Goal: Information Seeking & Learning: Find contact information

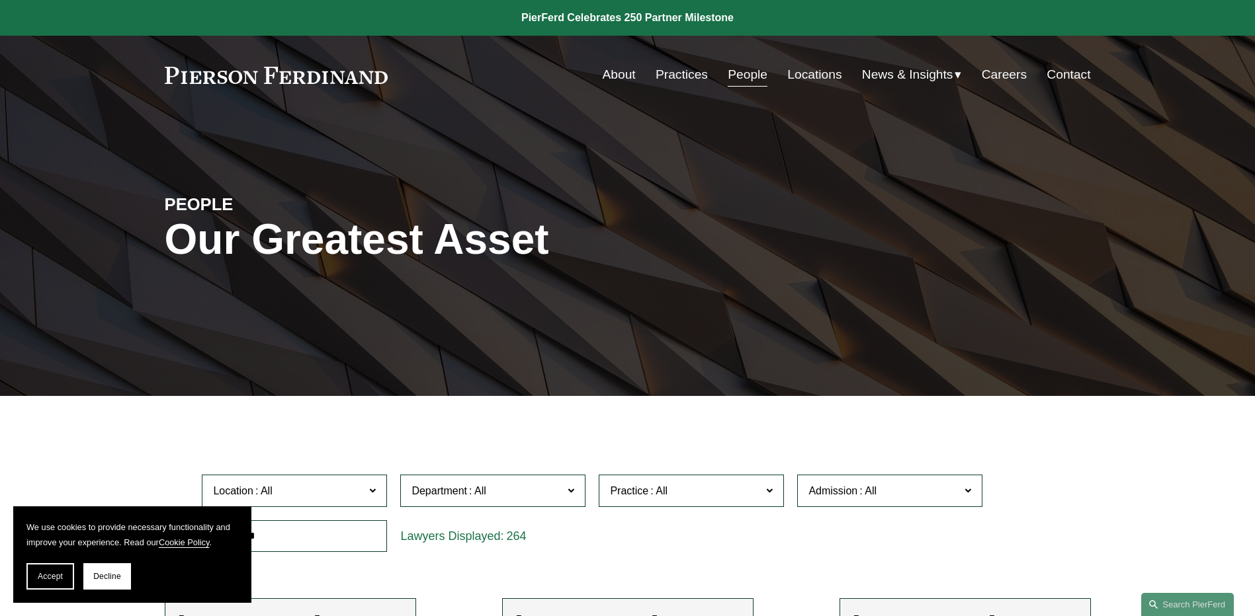
click at [747, 79] on link "People" at bounding box center [748, 74] width 40 height 25
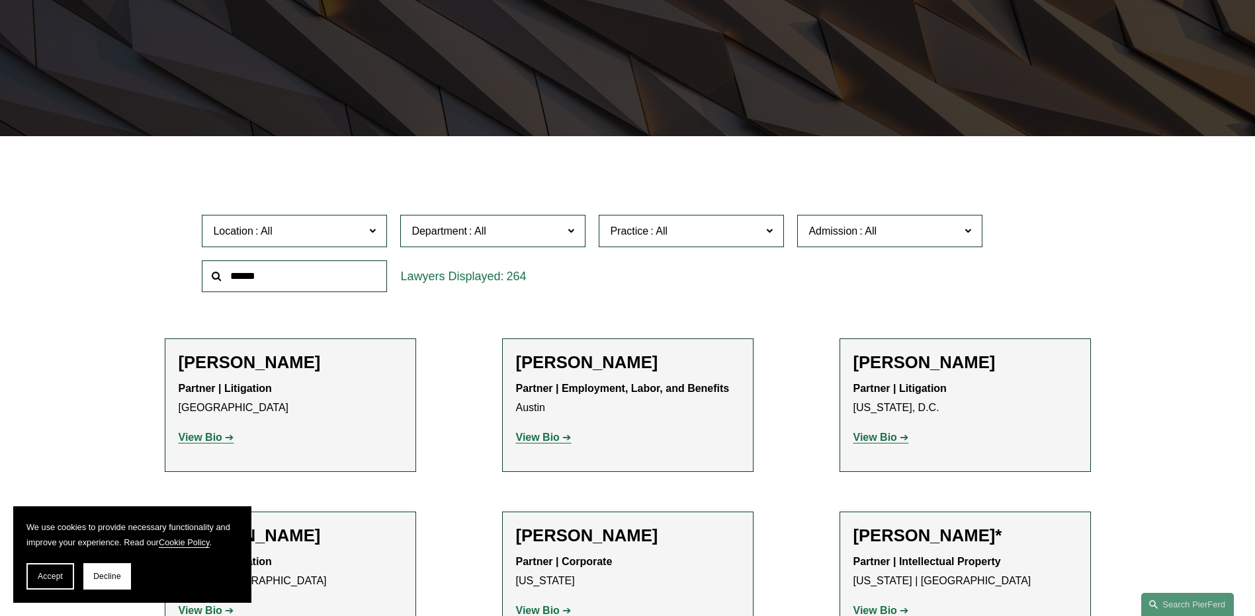
scroll to position [265, 0]
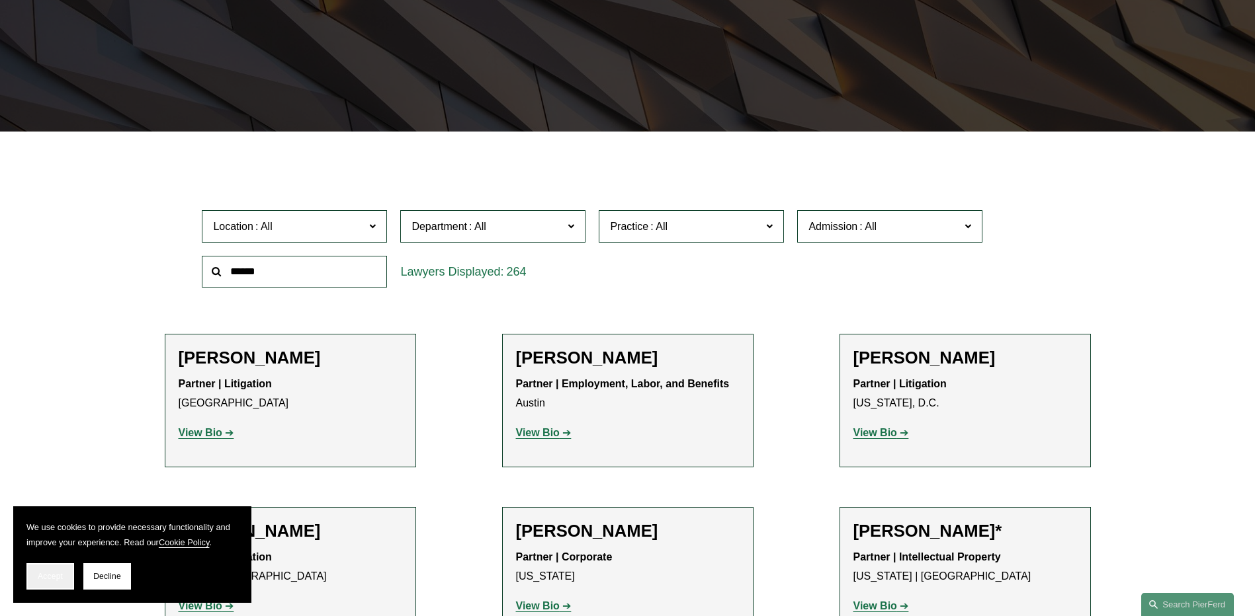
click at [62, 583] on button "Accept" at bounding box center [50, 577] width 48 height 26
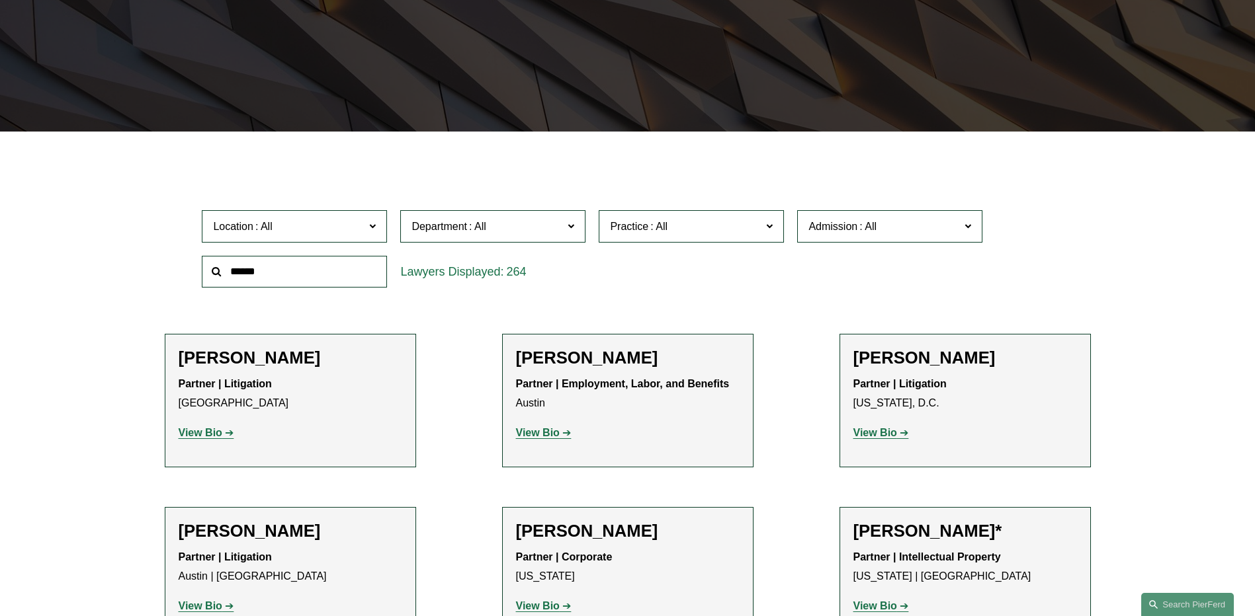
click at [300, 269] on input "text" at bounding box center [294, 272] width 185 height 32
type input "*********"
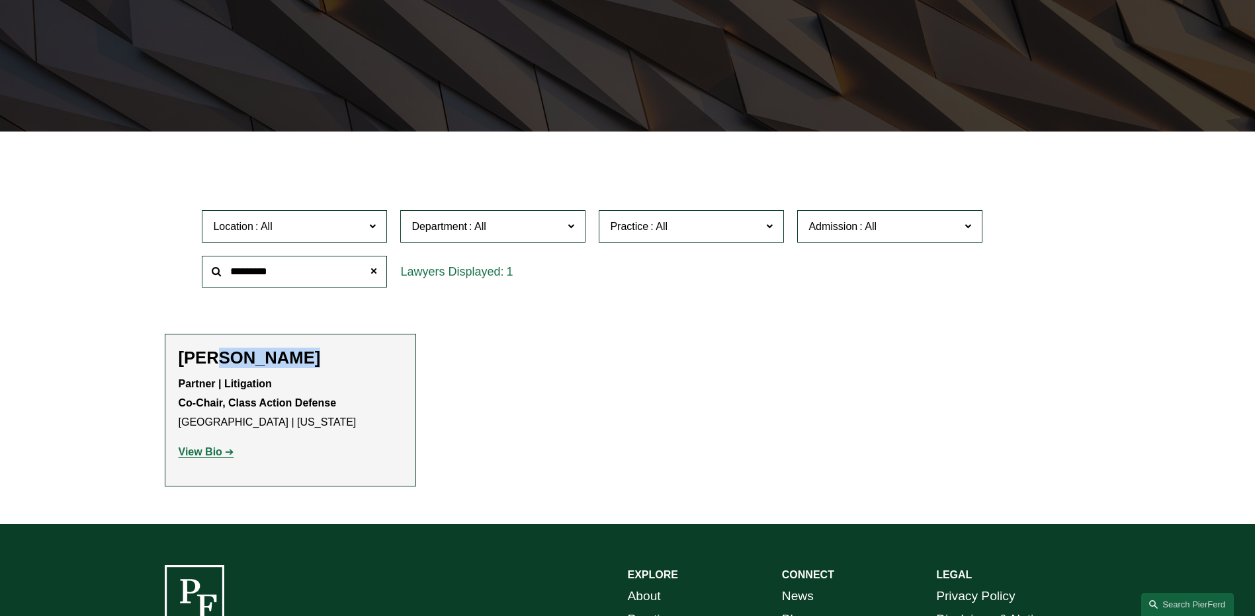
drag, startPoint x: 216, startPoint y: 362, endPoint x: 299, endPoint y: 362, distance: 83.3
click at [299, 362] on h2 "[PERSON_NAME]" at bounding box center [291, 358] width 224 height 21
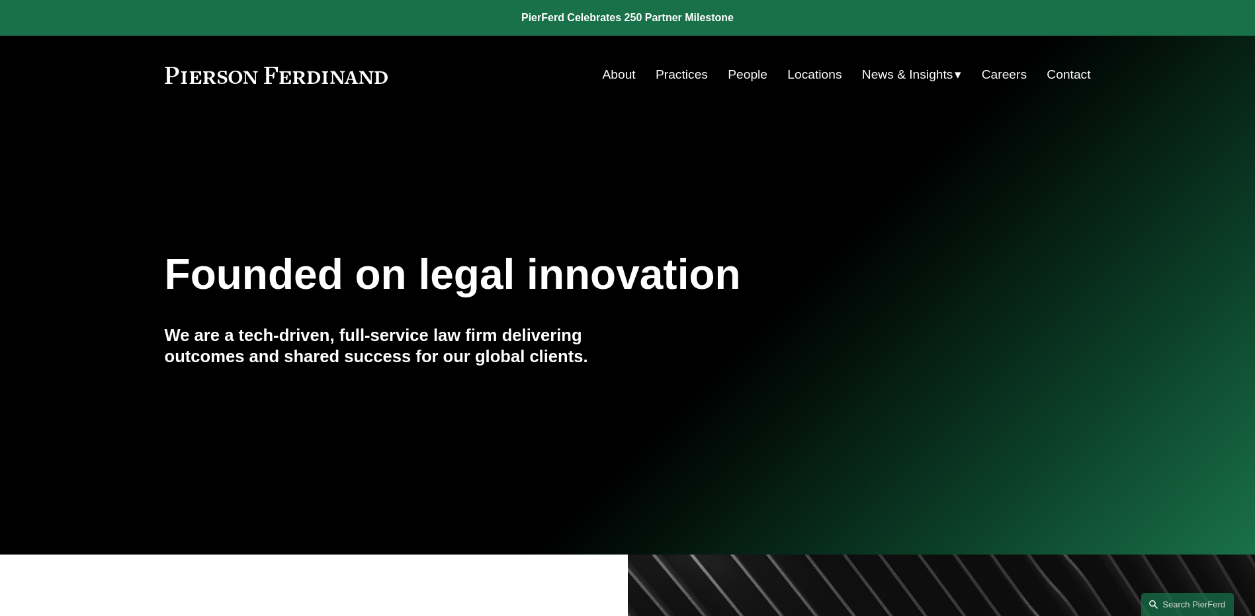
drag, startPoint x: 413, startPoint y: 81, endPoint x: 189, endPoint y: 80, distance: 224.2
click at [189, 80] on div "About Practices People Locations News & Insights News" at bounding box center [628, 74] width 926 height 25
click at [737, 72] on link "People" at bounding box center [748, 74] width 40 height 25
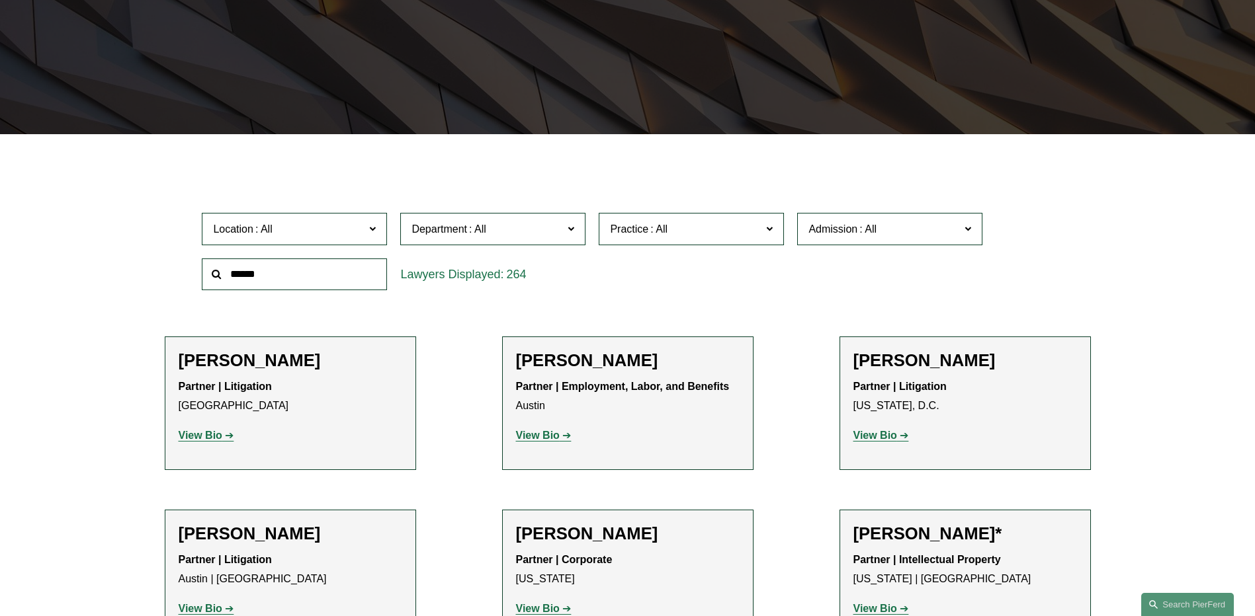
scroll to position [265, 0]
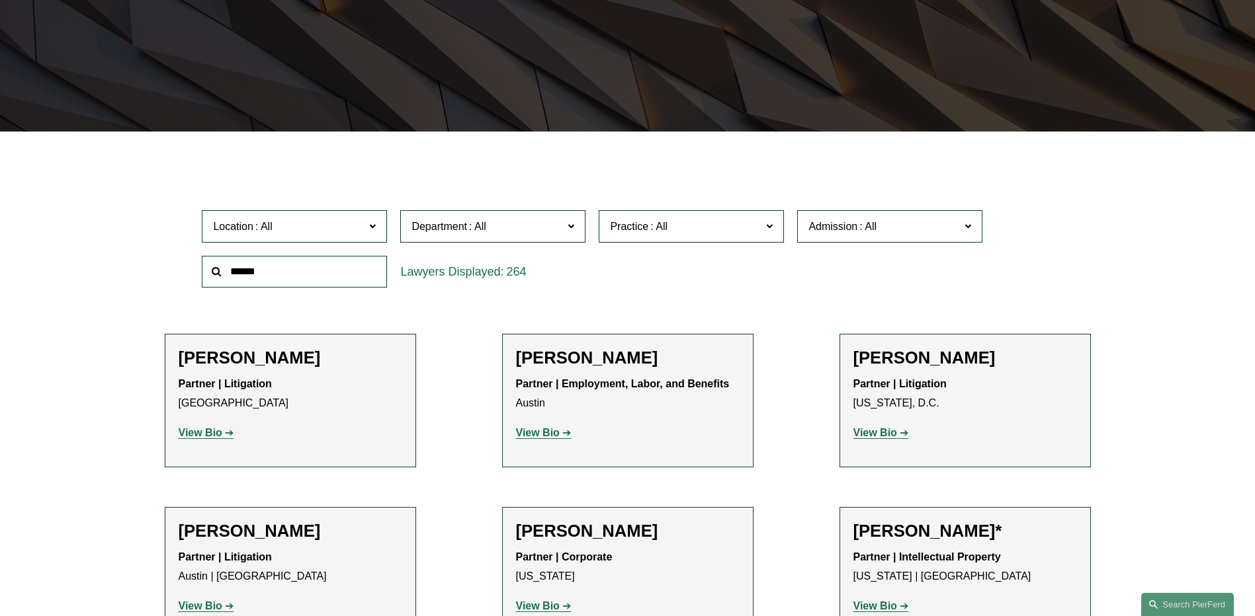
click at [323, 276] on input "text" at bounding box center [294, 272] width 185 height 32
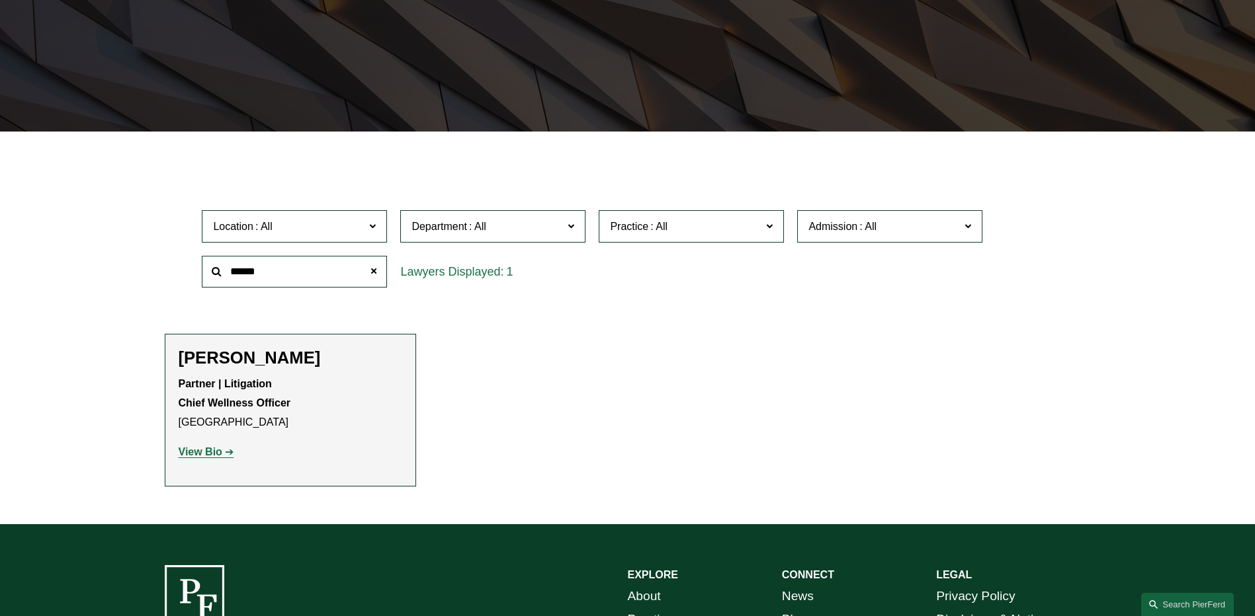
drag, startPoint x: 271, startPoint y: 276, endPoint x: 212, endPoint y: 283, distance: 58.7
click at [212, 283] on input "******" at bounding box center [294, 272] width 185 height 32
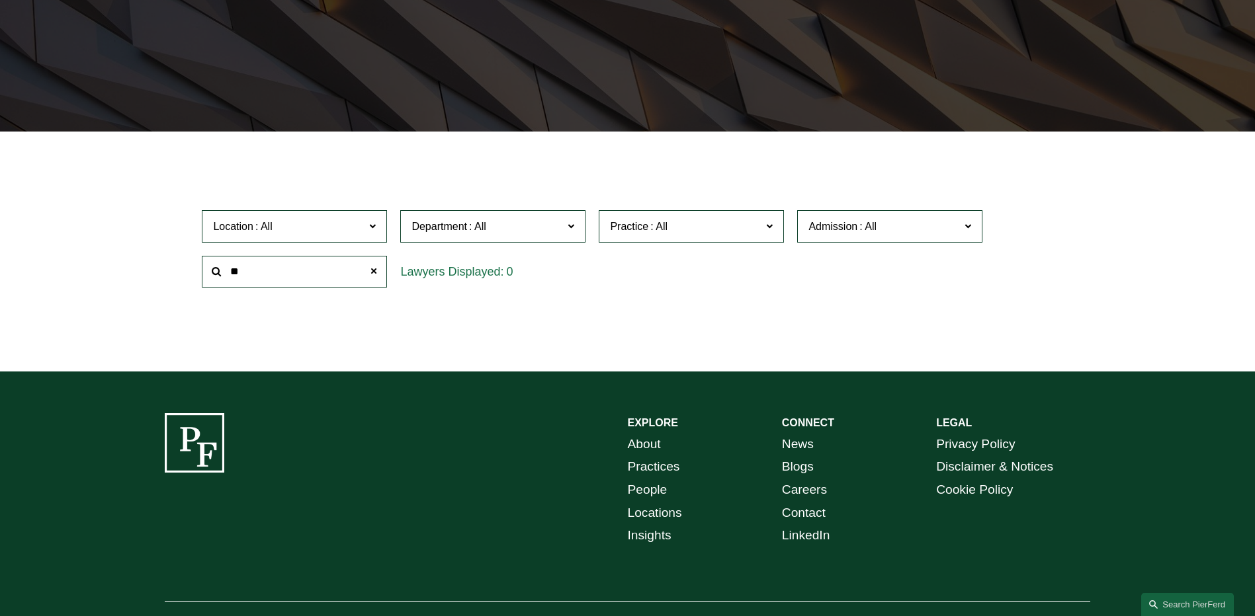
type input "*"
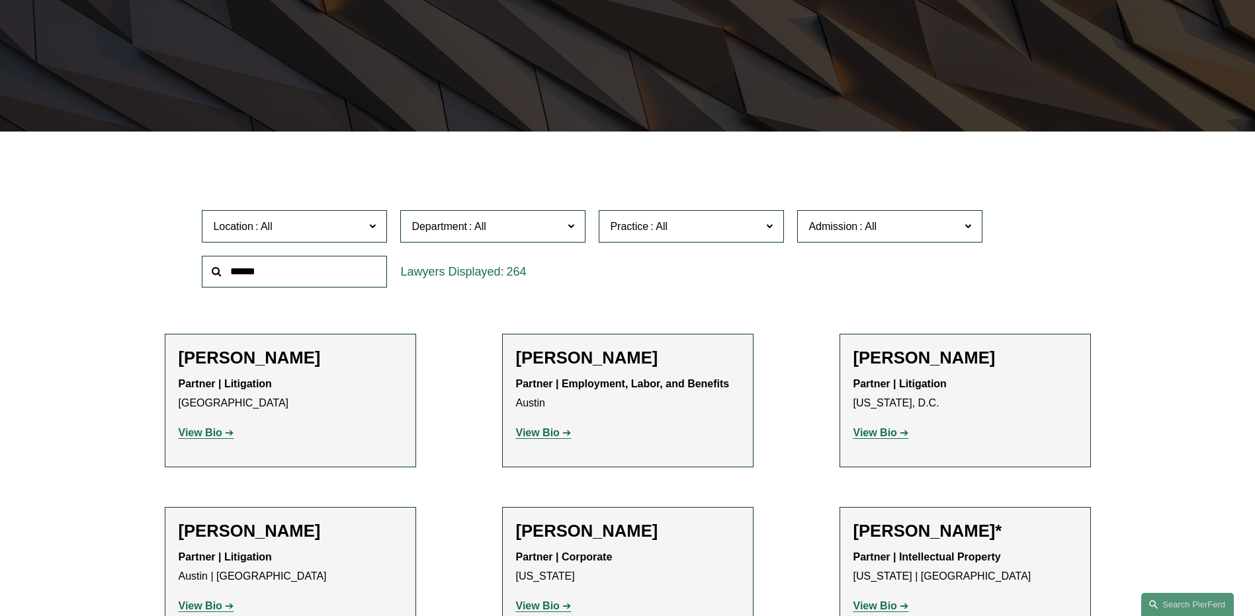
click at [558, 223] on span "Department" at bounding box center [486, 227] width 151 height 18
click at [0, 0] on link "Litigation" at bounding box center [0, 0] width 0 height 0
click at [749, 233] on span "Practice" at bounding box center [685, 227] width 151 height 18
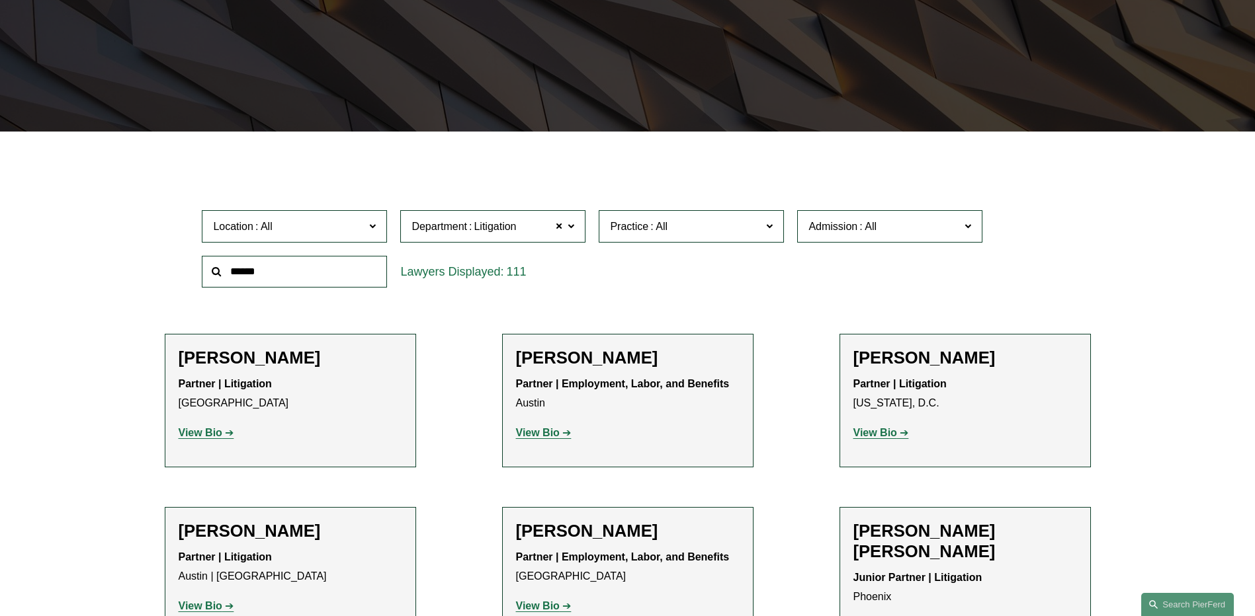
scroll to position [198, 0]
click at [871, 228] on span at bounding box center [867, 226] width 21 height 11
click at [357, 235] on span "Location" at bounding box center [288, 227] width 151 height 18
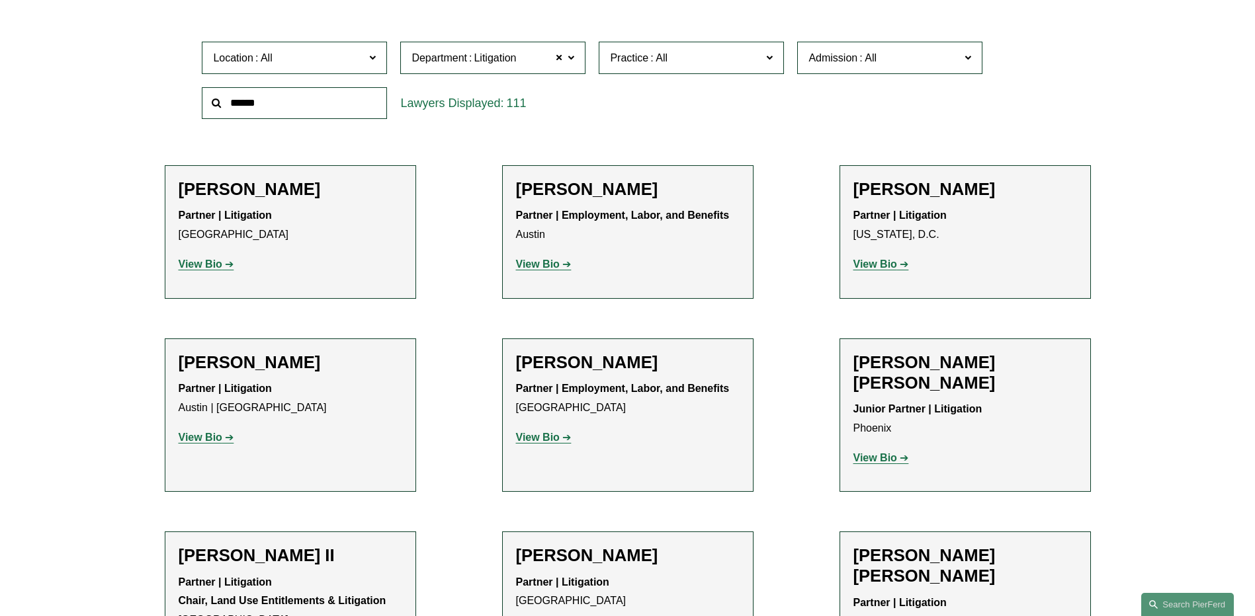
scroll to position [463, 0]
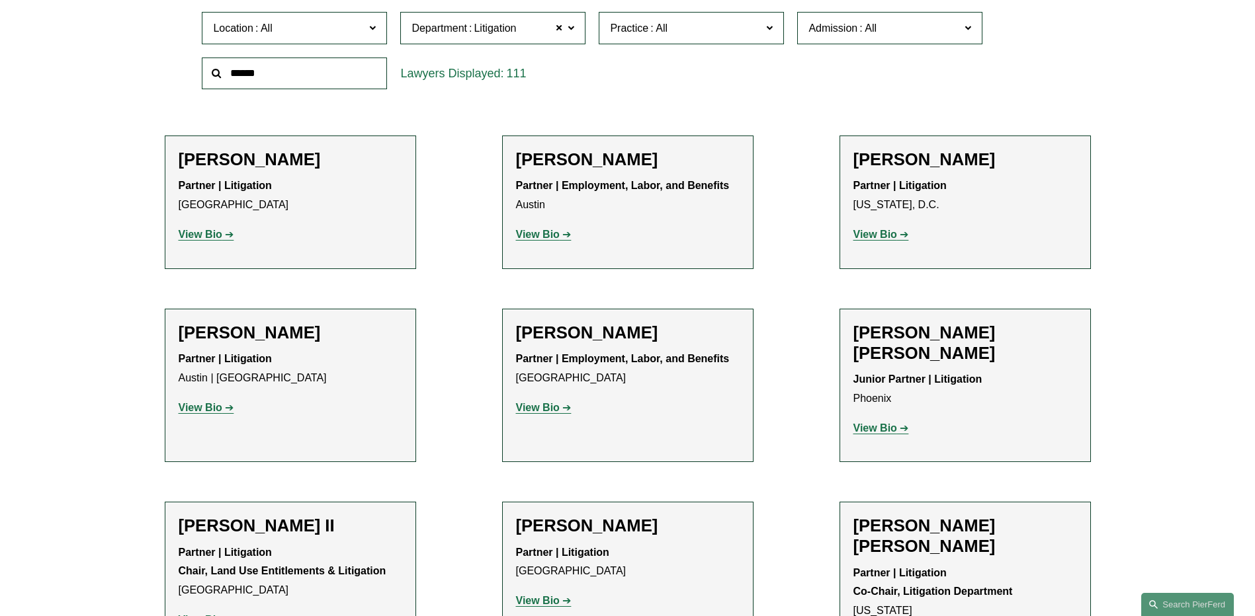
click at [1070, 62] on div "Location All Atlanta Austin Bellevue Boston Charlotte Chicago Cincinnati Clevel…" at bounding box center [628, 50] width 926 height 91
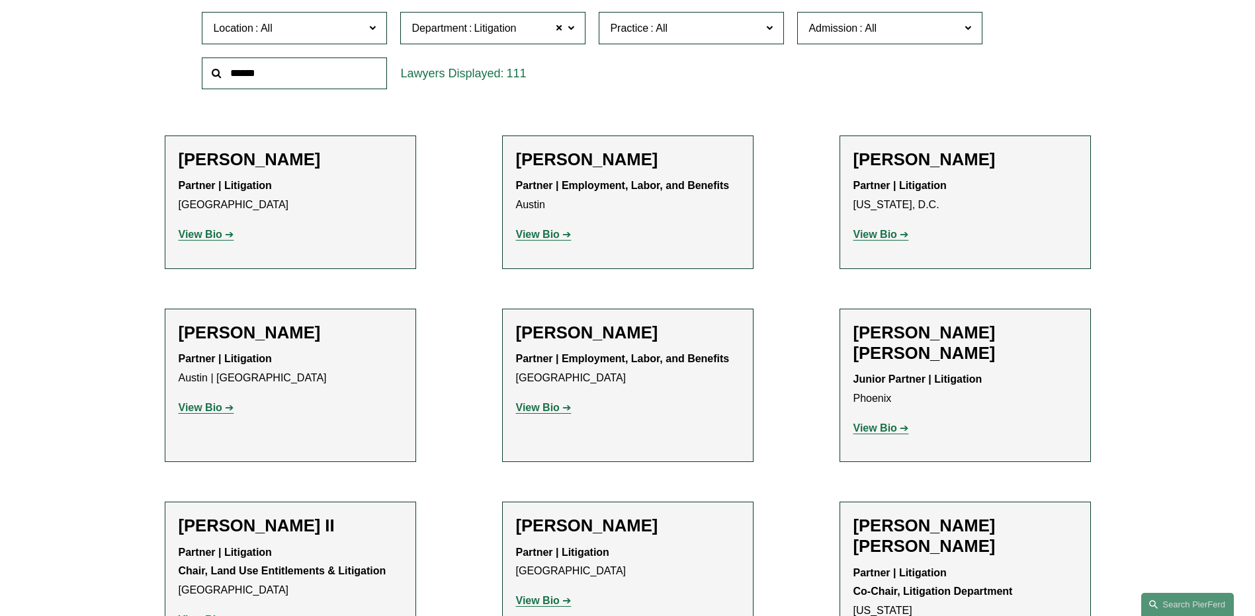
click at [1030, 63] on div "Location All Atlanta Austin Bellevue Boston Charlotte Chicago Cincinnati Clevel…" at bounding box center [627, 50] width 864 height 91
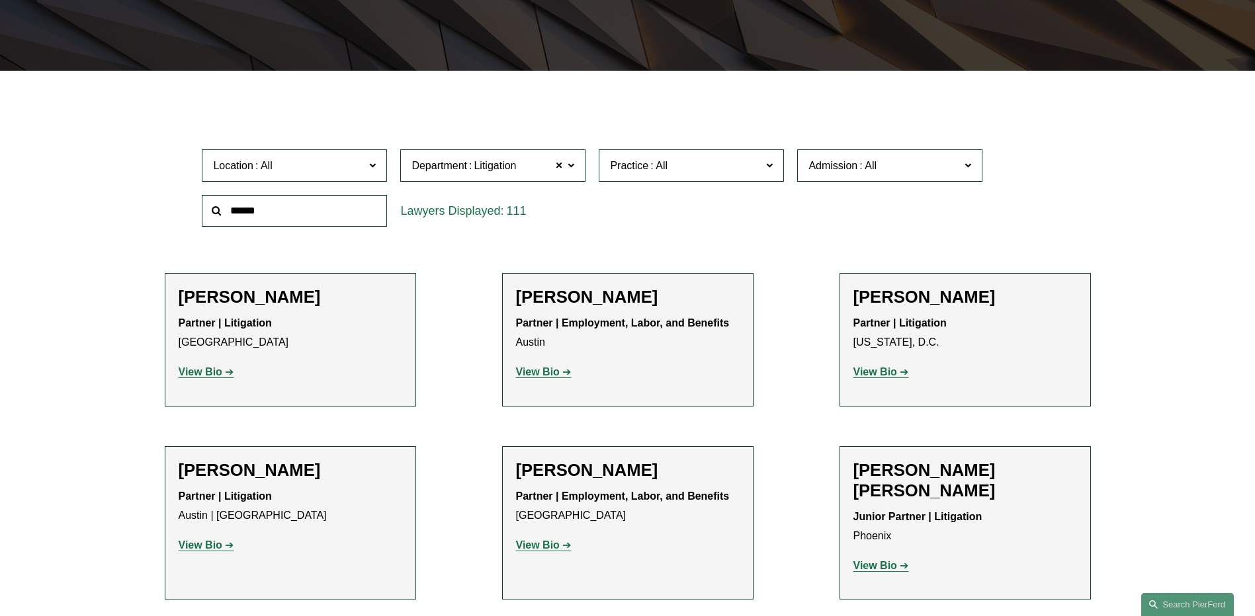
scroll to position [132, 0]
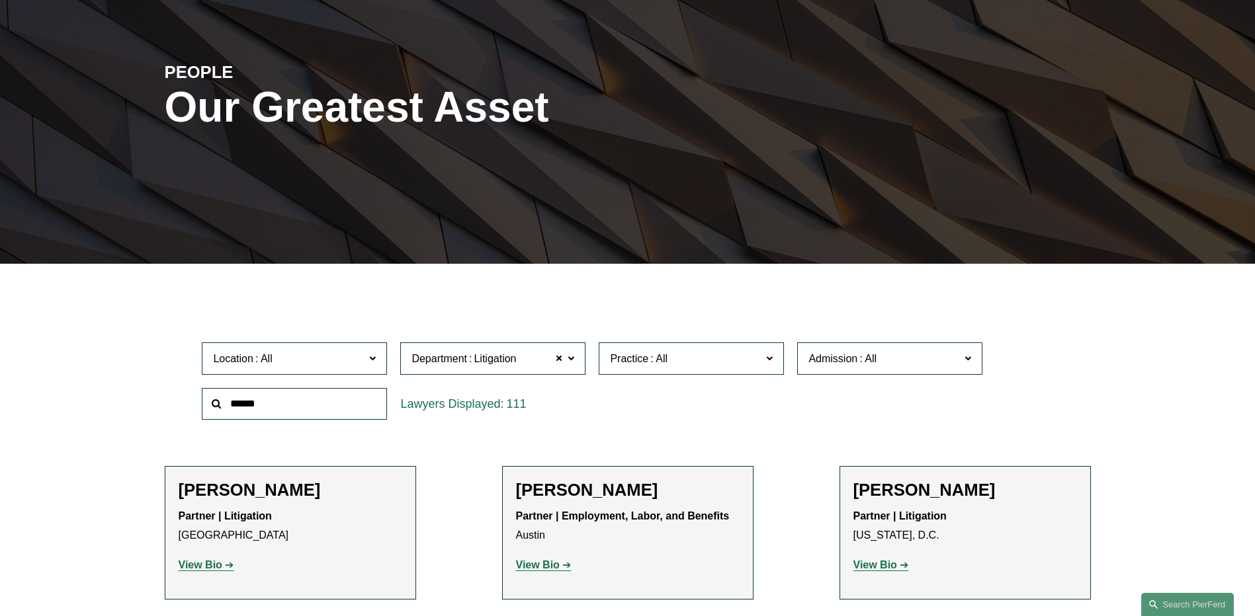
click at [328, 364] on span "Location" at bounding box center [288, 359] width 151 height 18
click at [298, 403] on input "text" at bounding box center [294, 404] width 185 height 32
type input "******"
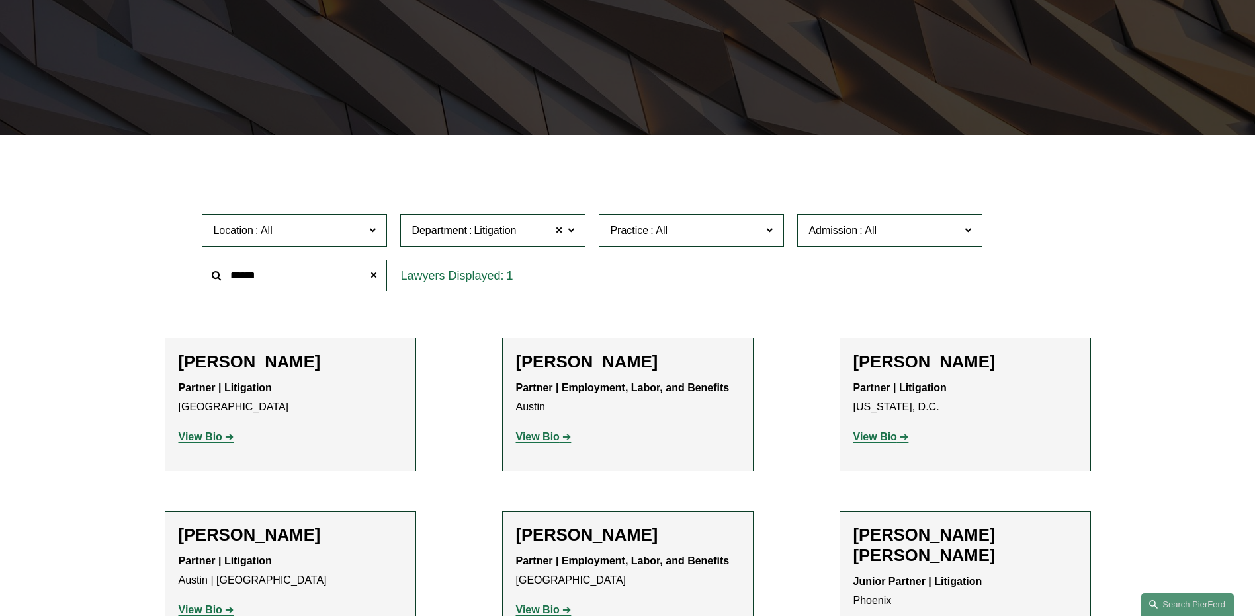
scroll to position [264, 0]
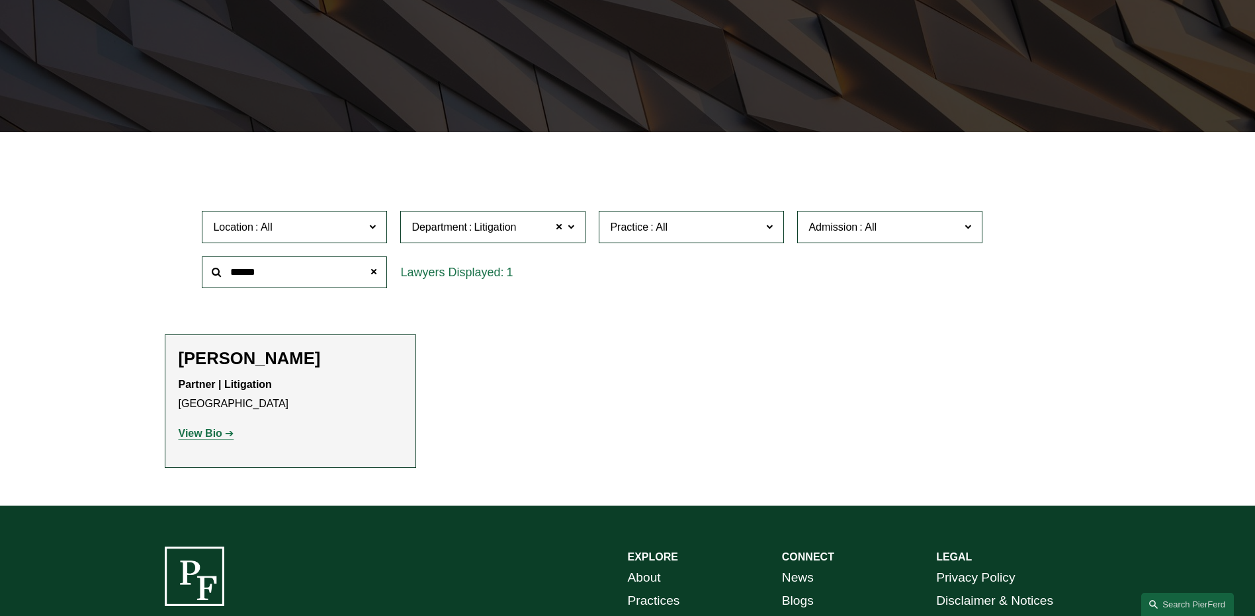
click at [208, 435] on strong "View Bio" at bounding box center [201, 433] width 44 height 11
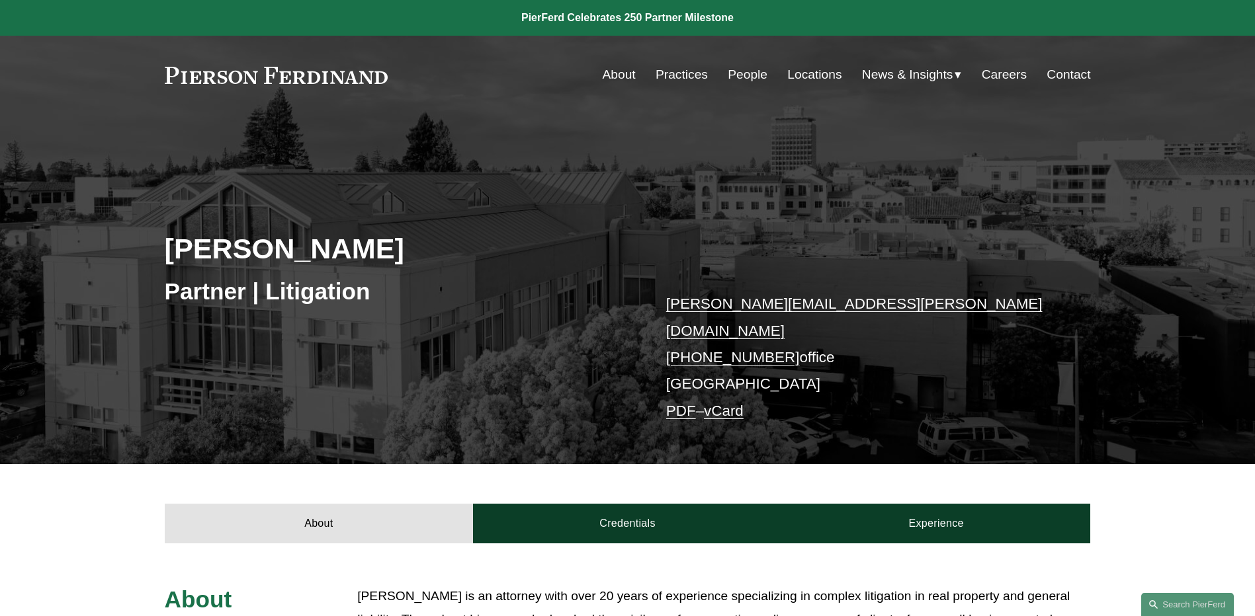
click at [790, 70] on link "Locations" at bounding box center [814, 74] width 54 height 25
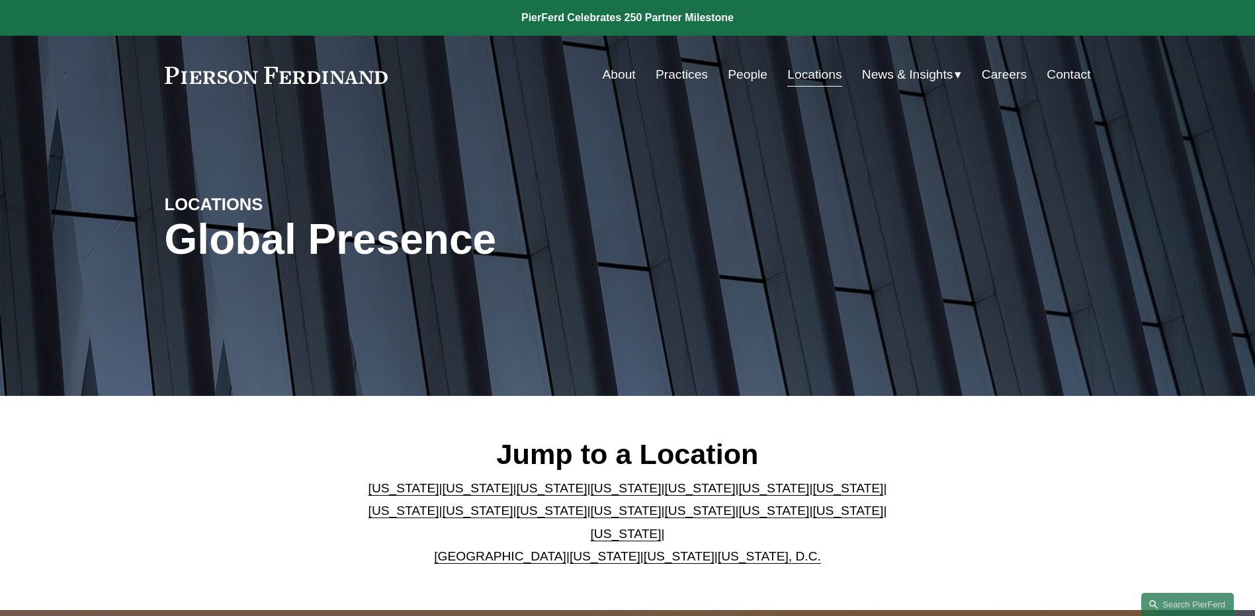
click at [450, 490] on link "[US_STATE]" at bounding box center [478, 489] width 71 height 14
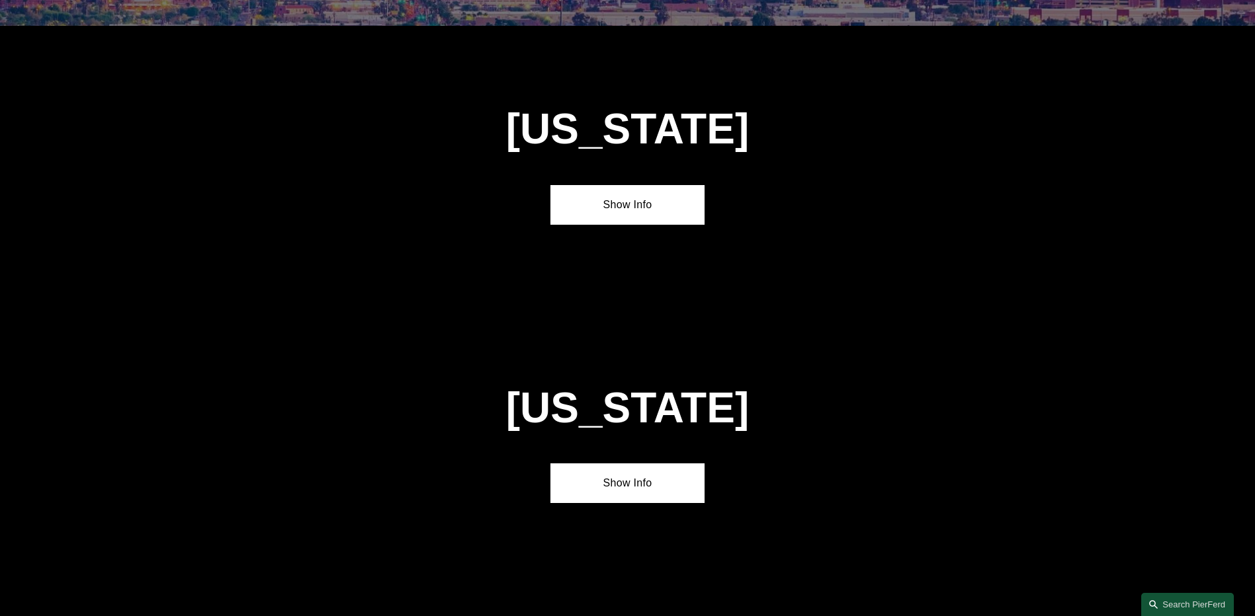
scroll to position [879, 0]
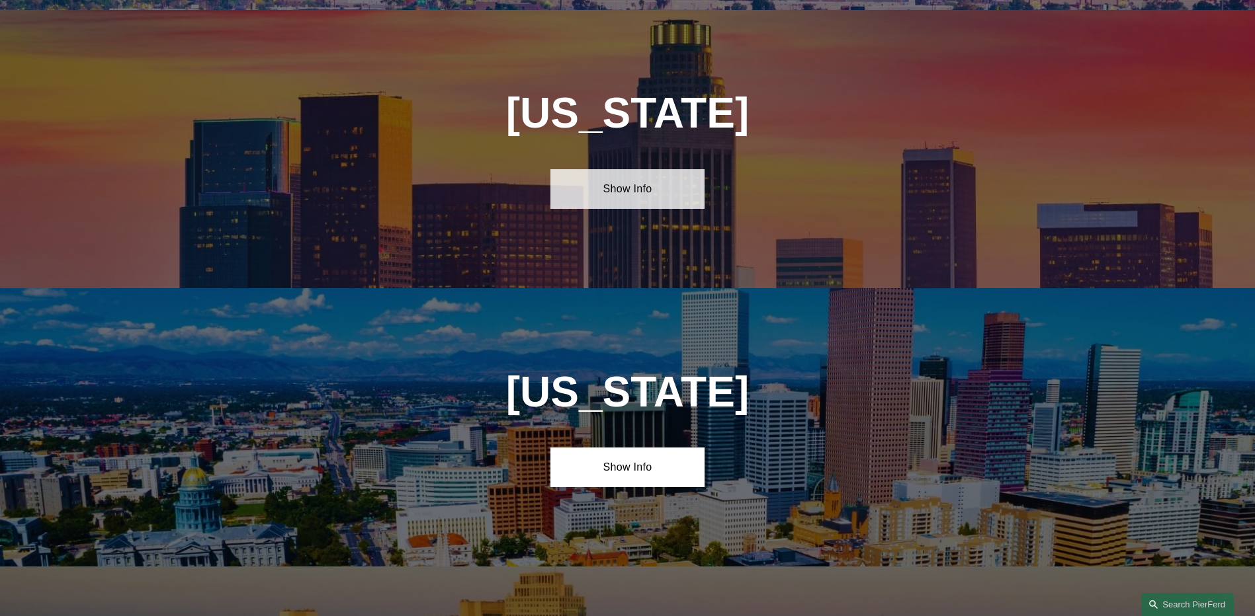
click at [620, 173] on link "Show Info" at bounding box center [627, 189] width 154 height 40
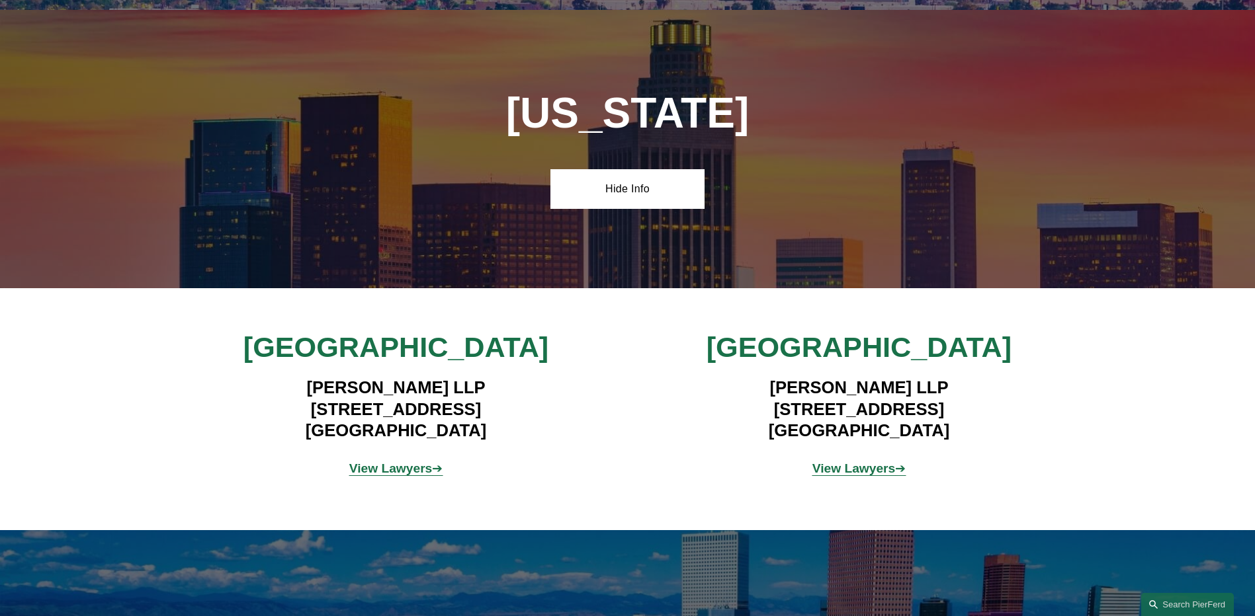
click at [839, 462] on strong "View Lawyers" at bounding box center [853, 469] width 83 height 14
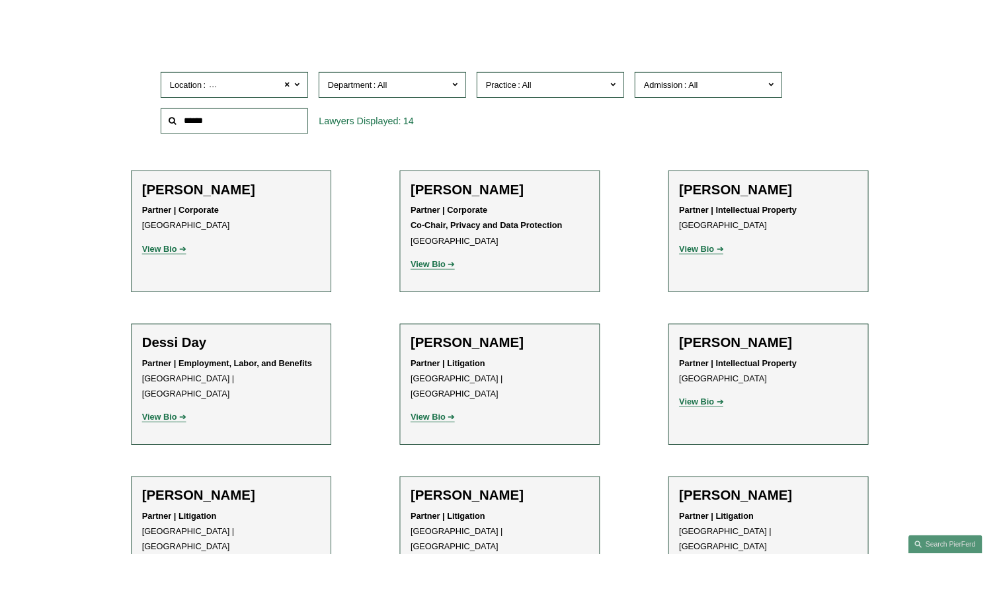
scroll to position [265, 0]
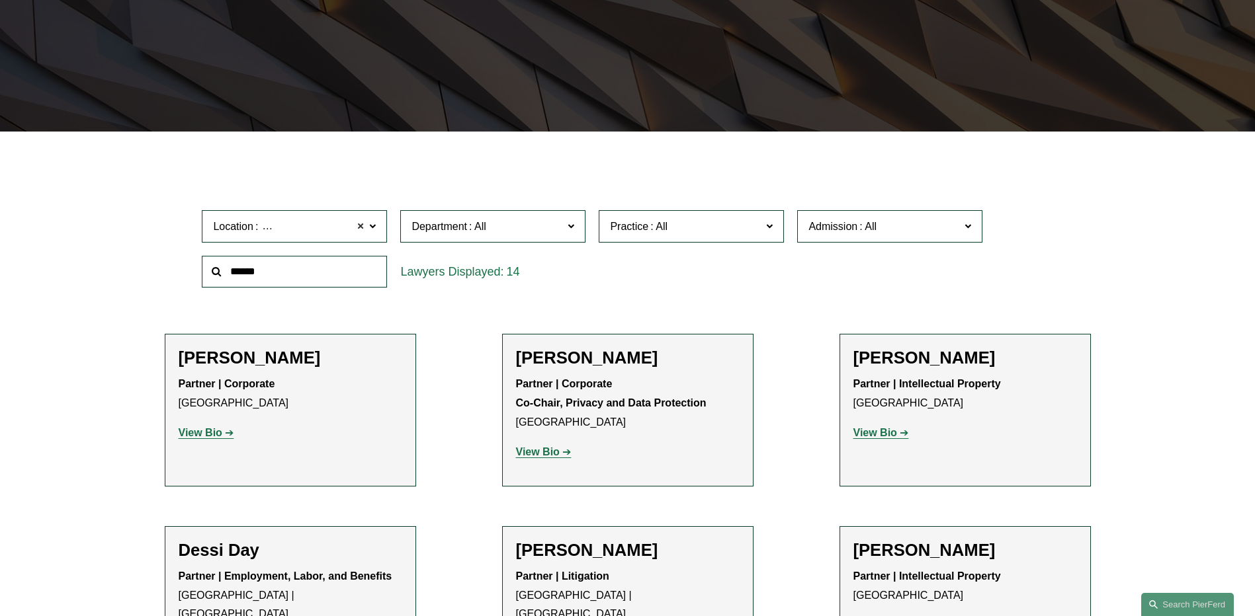
click at [361, 229] on span at bounding box center [361, 226] width 8 height 17
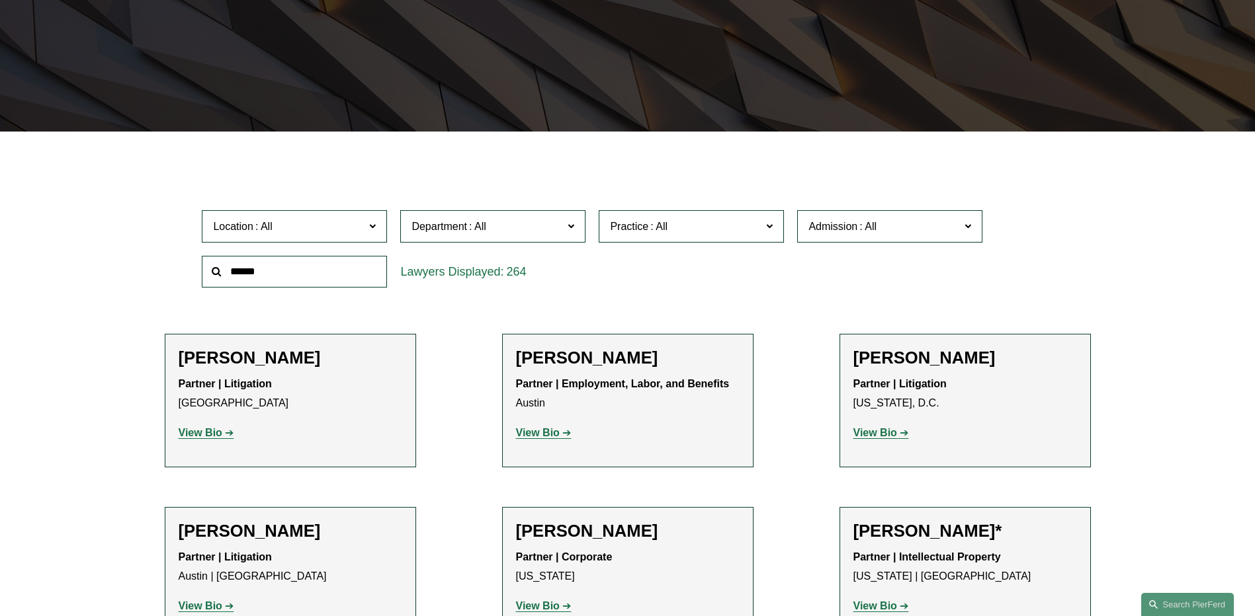
click at [337, 269] on input "text" at bounding box center [294, 272] width 185 height 32
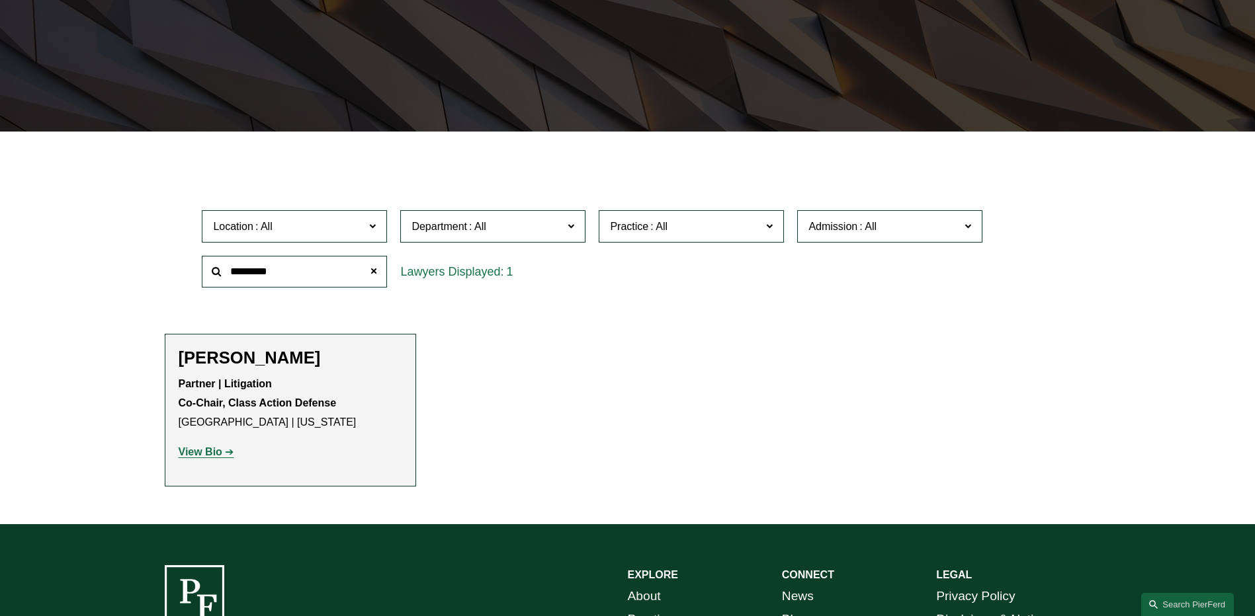
click at [208, 454] on strong "View Bio" at bounding box center [201, 451] width 44 height 11
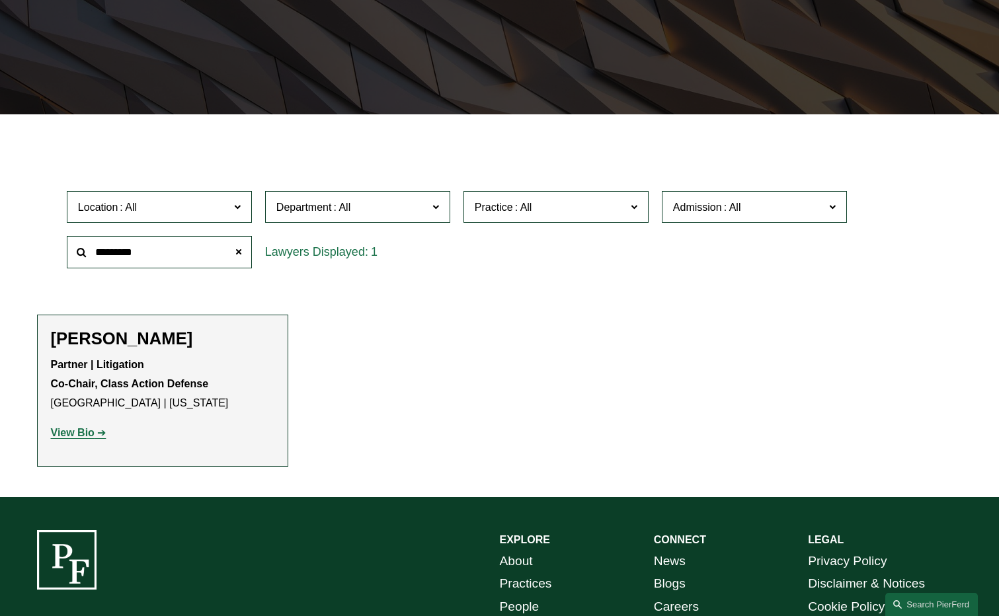
drag, startPoint x: 169, startPoint y: 254, endPoint x: 50, endPoint y: 240, distance: 119.2
click at [50, 240] on div "Location All Atlanta Austin Bellevue Boston Charlotte Chicago Cincinnati Clevel…" at bounding box center [500, 230] width 926 height 91
type input "******"
click at [73, 433] on strong "View Bio" at bounding box center [73, 432] width 44 height 11
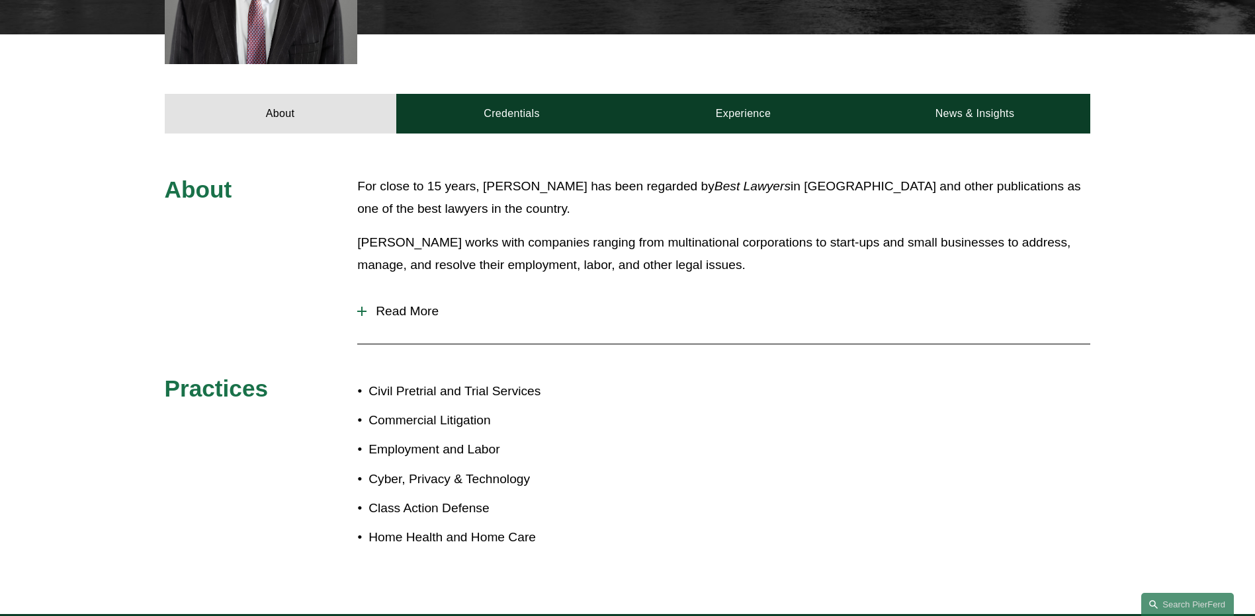
scroll to position [529, 0]
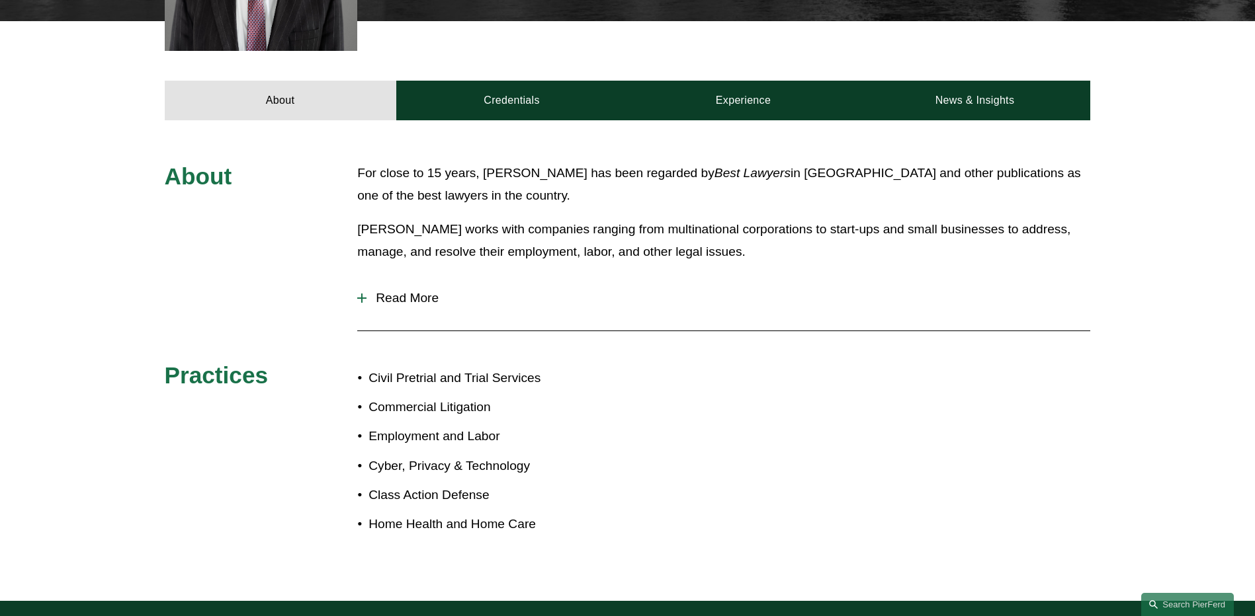
click at [365, 296] on div at bounding box center [361, 298] width 9 height 9
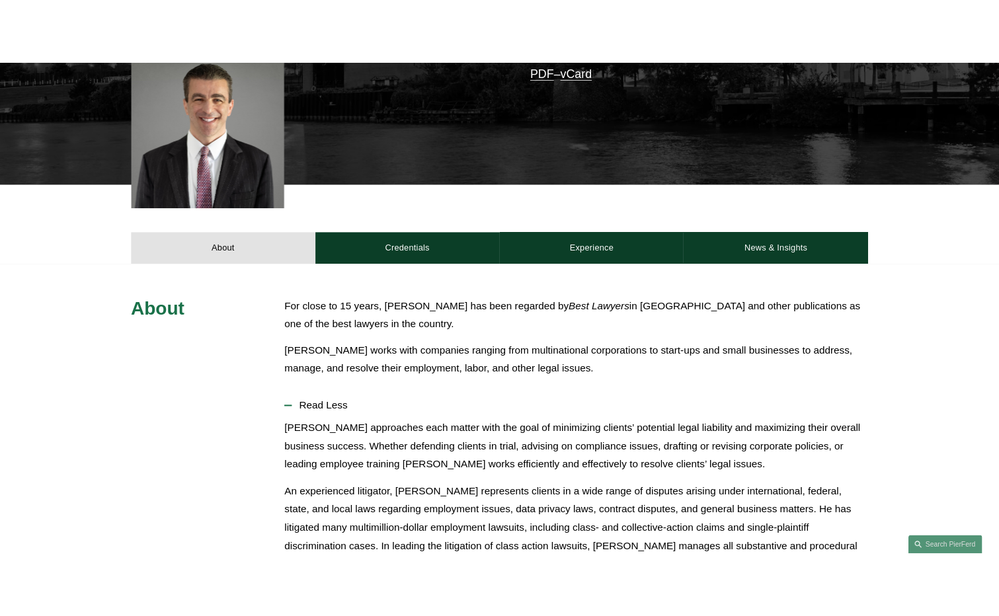
scroll to position [265, 0]
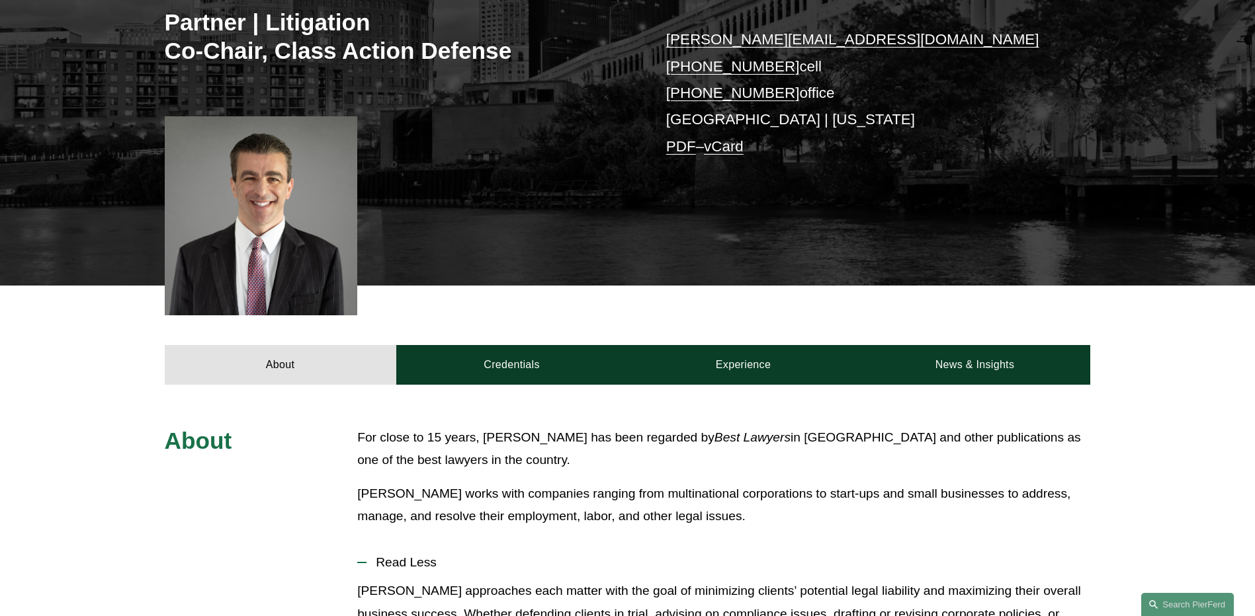
click at [726, 151] on link "vCard" at bounding box center [724, 146] width 40 height 17
